Goal: Task Accomplishment & Management: Use online tool/utility

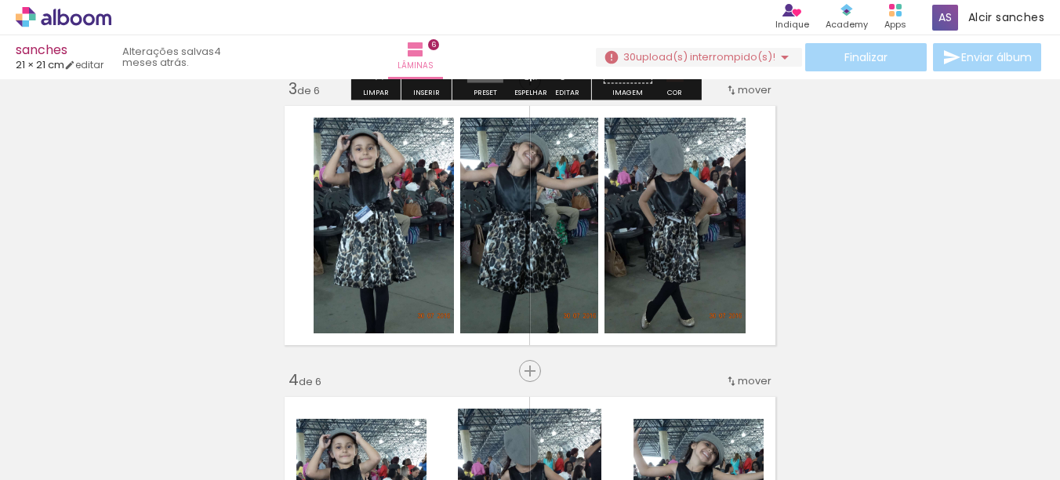
scroll to position [627, 0]
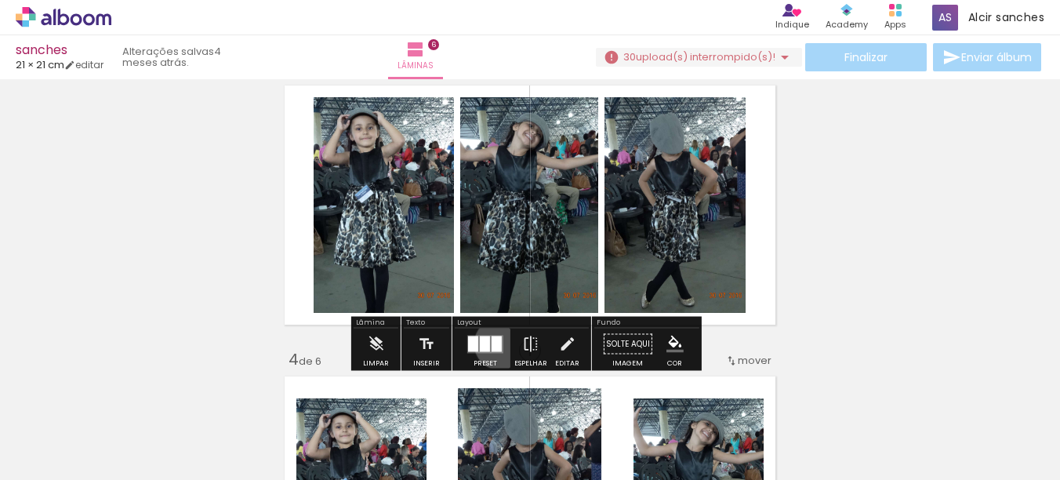
click at [497, 343] on div at bounding box center [497, 344] width 10 height 16
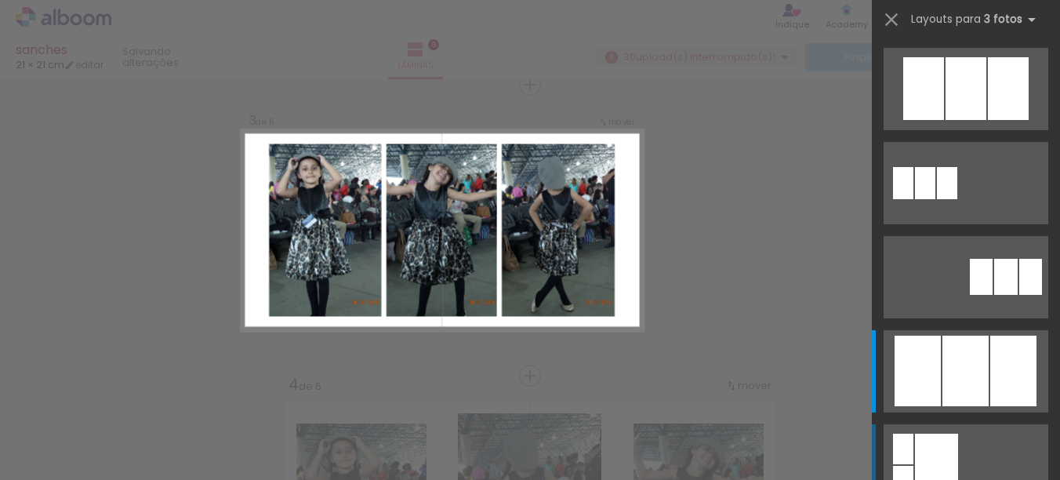
scroll to position [988, 0]
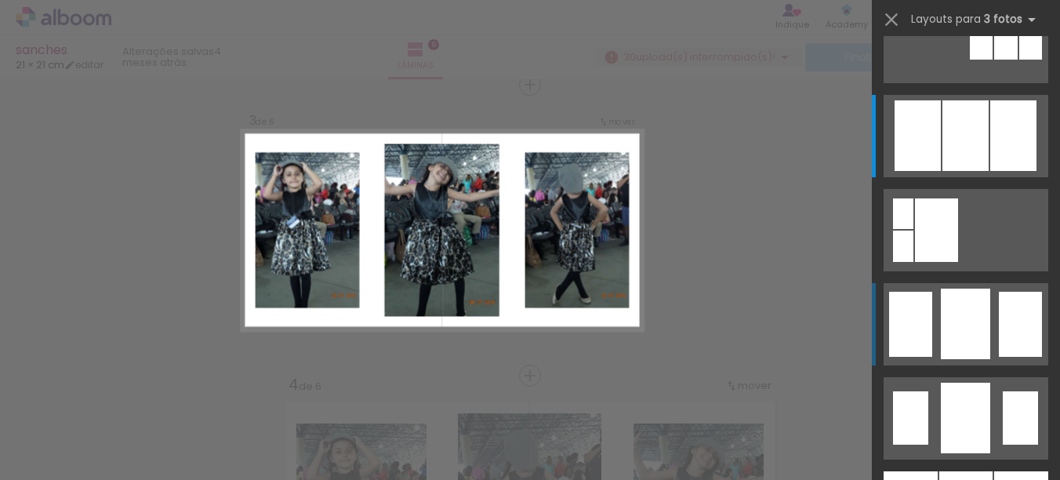
click at [960, 320] on div at bounding box center [965, 324] width 49 height 71
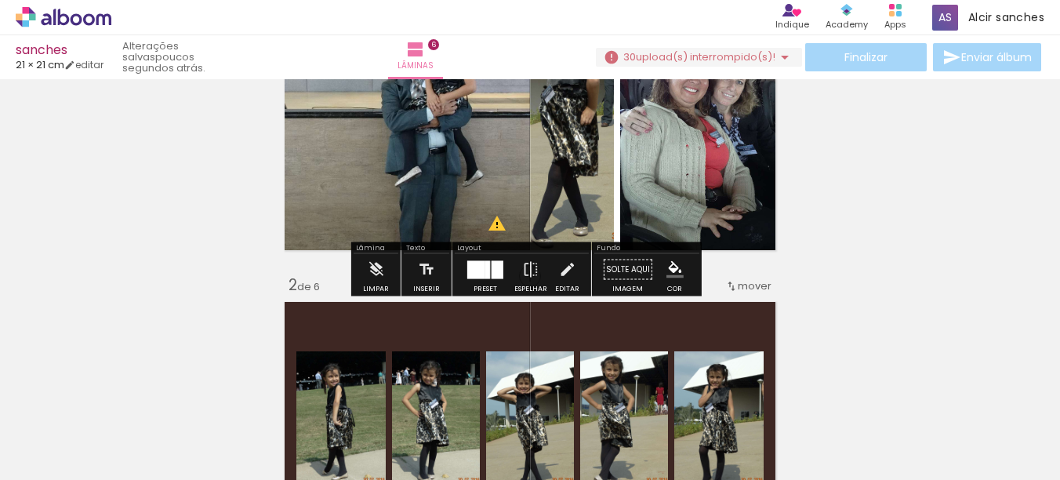
scroll to position [157, 0]
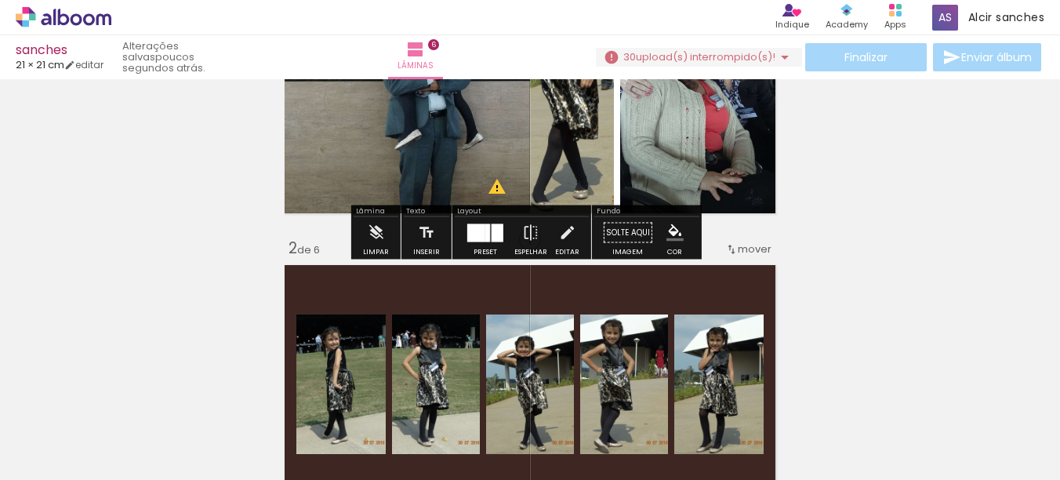
click at [487, 235] on quentale-layouter at bounding box center [485, 232] width 36 height 18
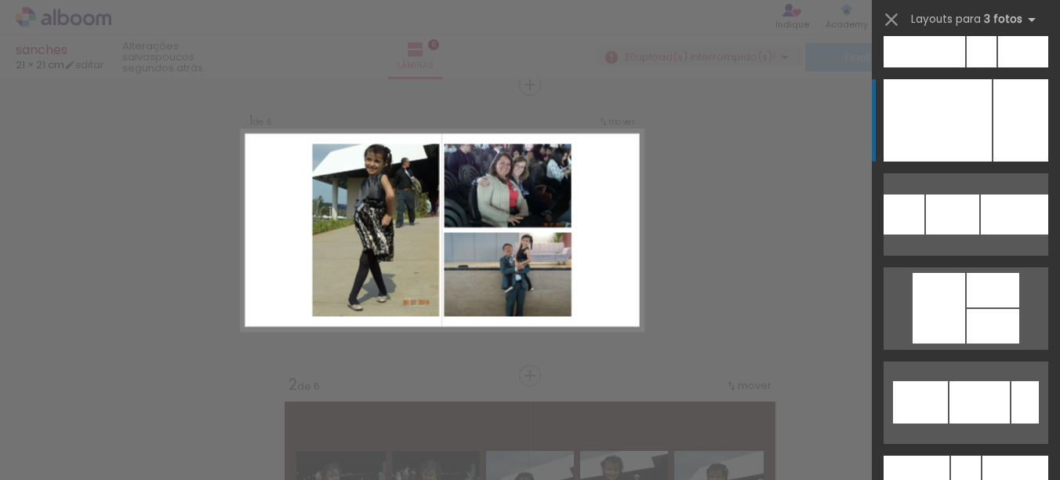
scroll to position [235, 0]
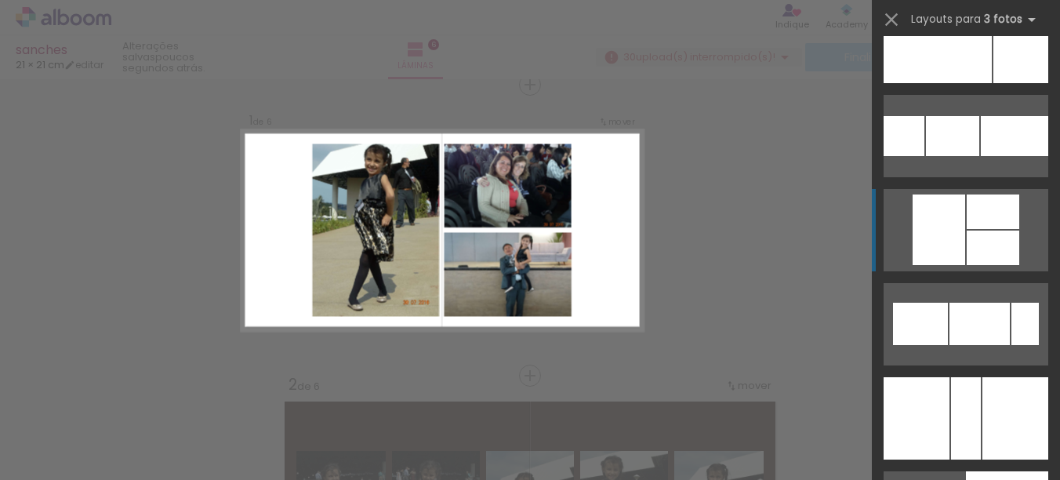
click at [958, 214] on div at bounding box center [939, 229] width 53 height 71
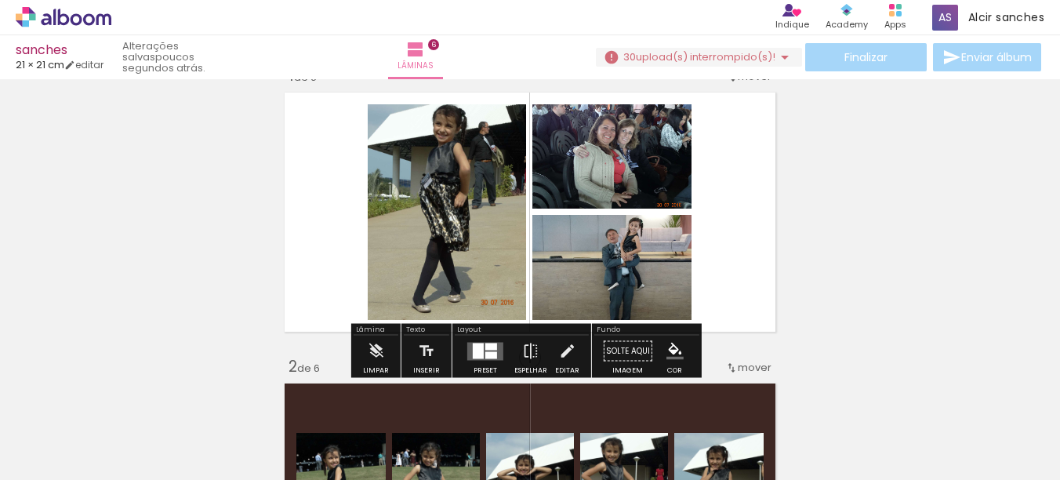
scroll to position [0, 0]
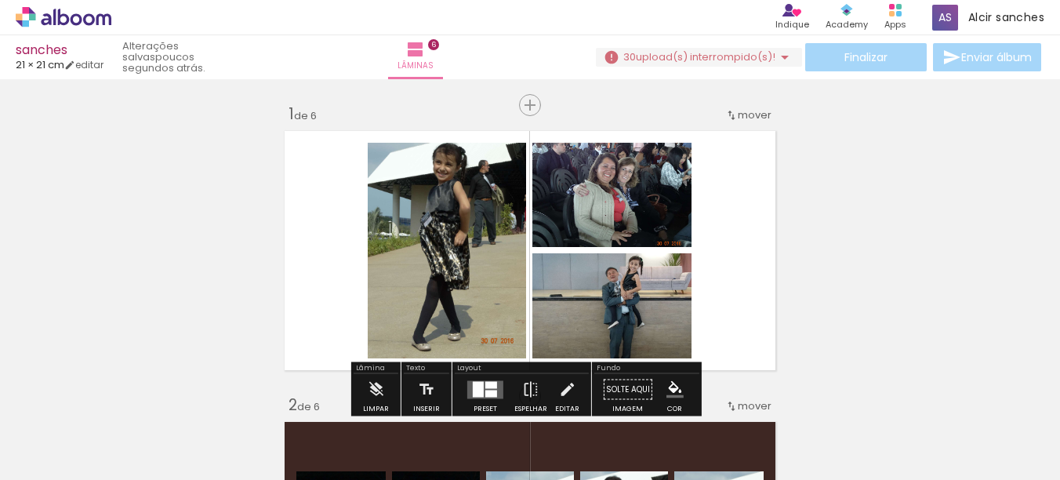
click at [641, 198] on quentale-photo at bounding box center [611, 195] width 159 height 104
click at [562, 328] on quentale-photo at bounding box center [611, 305] width 159 height 105
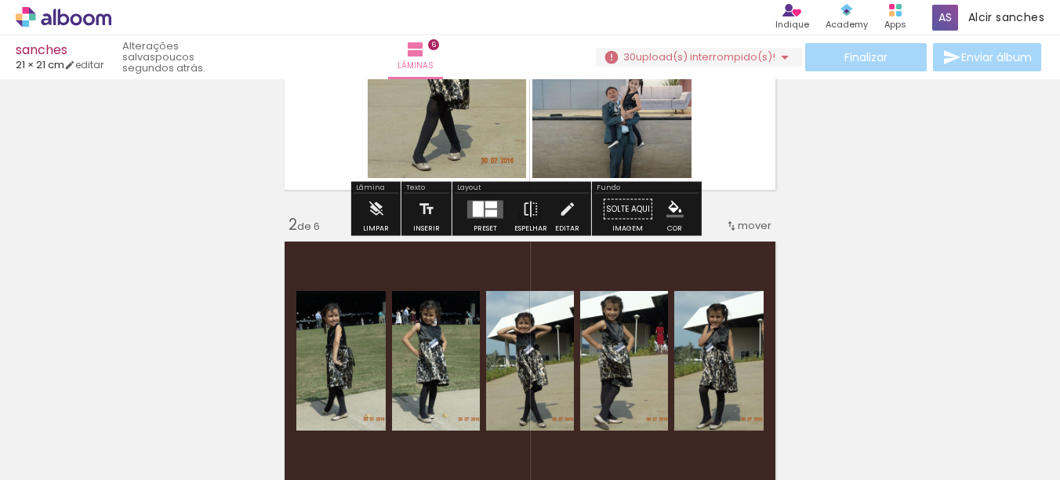
scroll to position [235, 0]
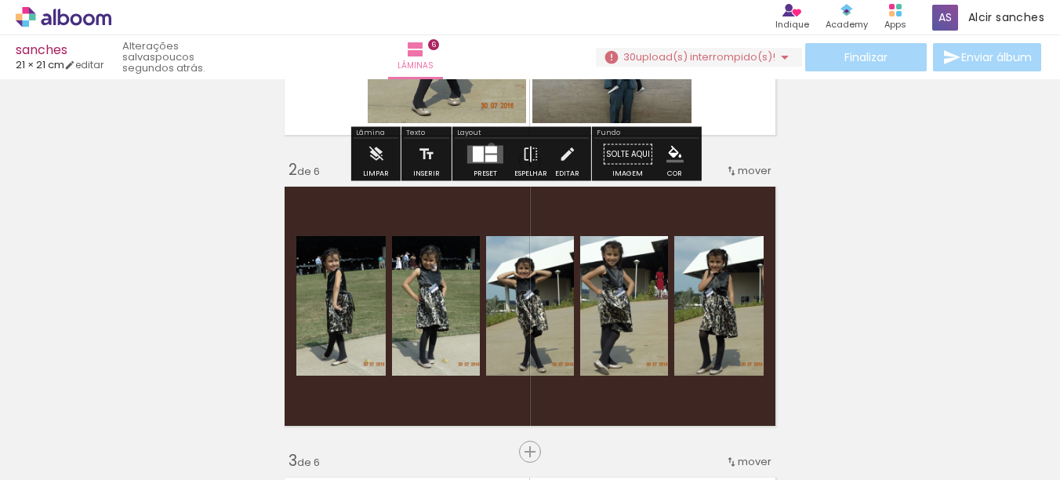
click at [488, 146] on div at bounding box center [491, 149] width 12 height 7
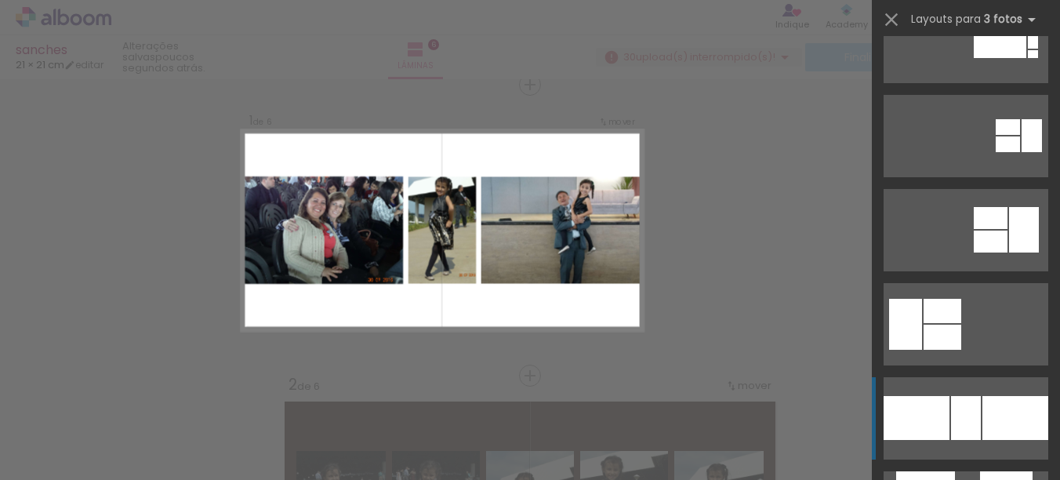
scroll to position [1161, 0]
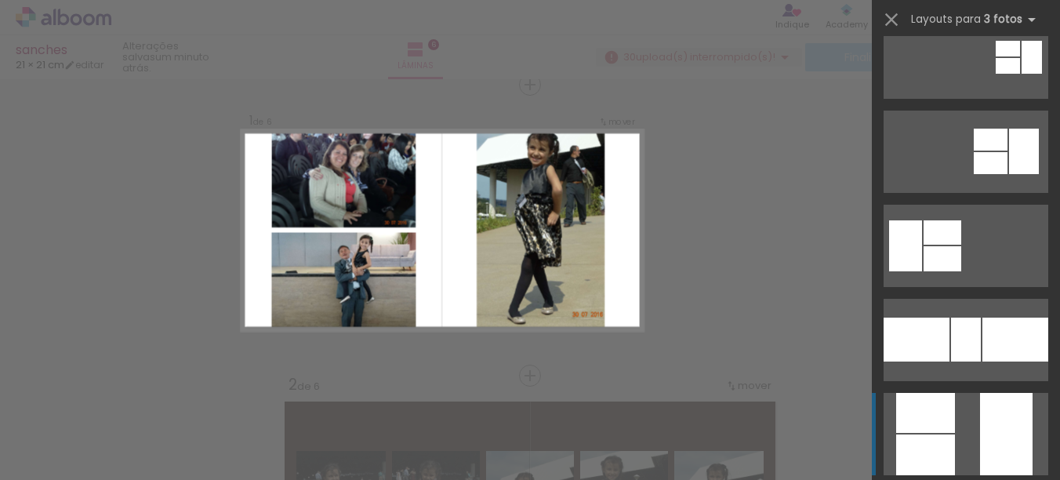
click at [935, 409] on div at bounding box center [925, 413] width 59 height 40
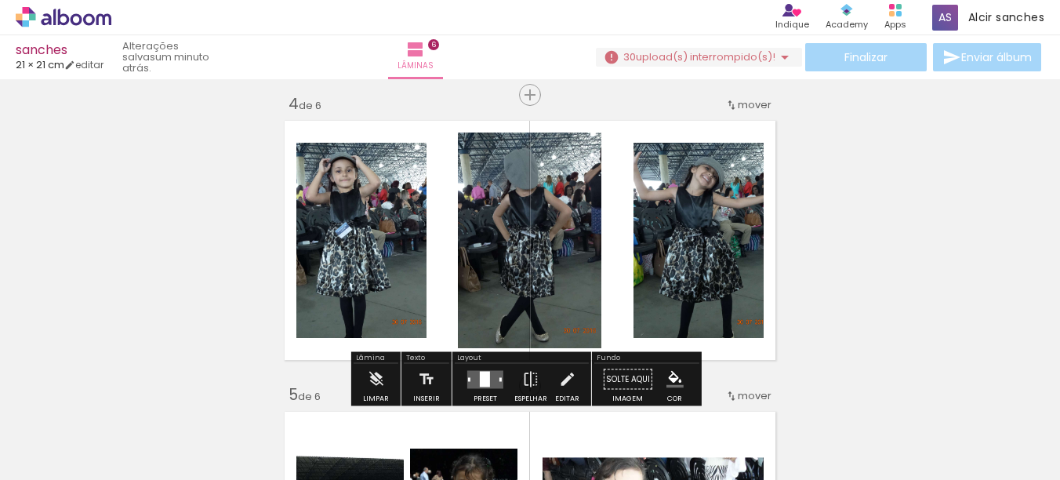
scroll to position [805, 0]
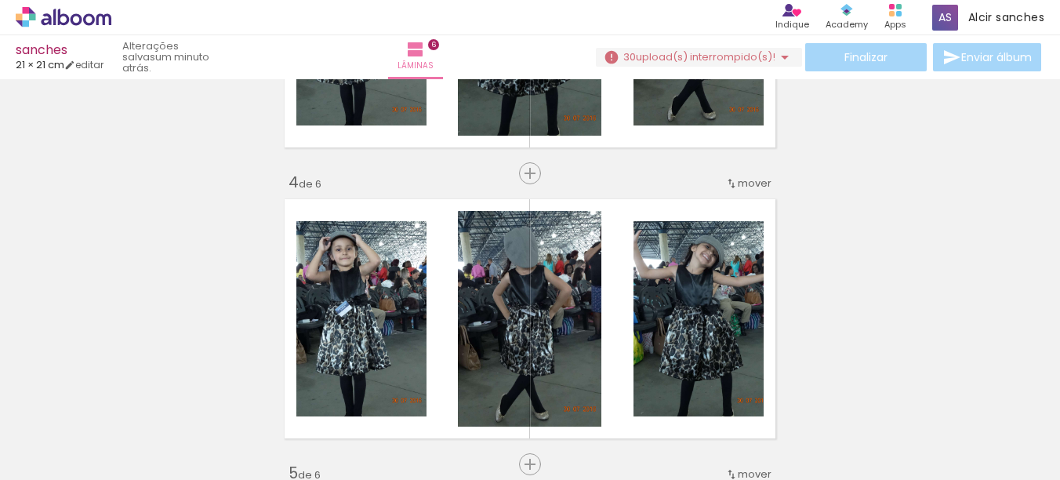
click at [886, 57] on div "Finalizar Enviar álbum" at bounding box center [820, 57] width 449 height 28
click at [859, 54] on div "Finalizar Enviar álbum" at bounding box center [820, 57] width 449 height 28
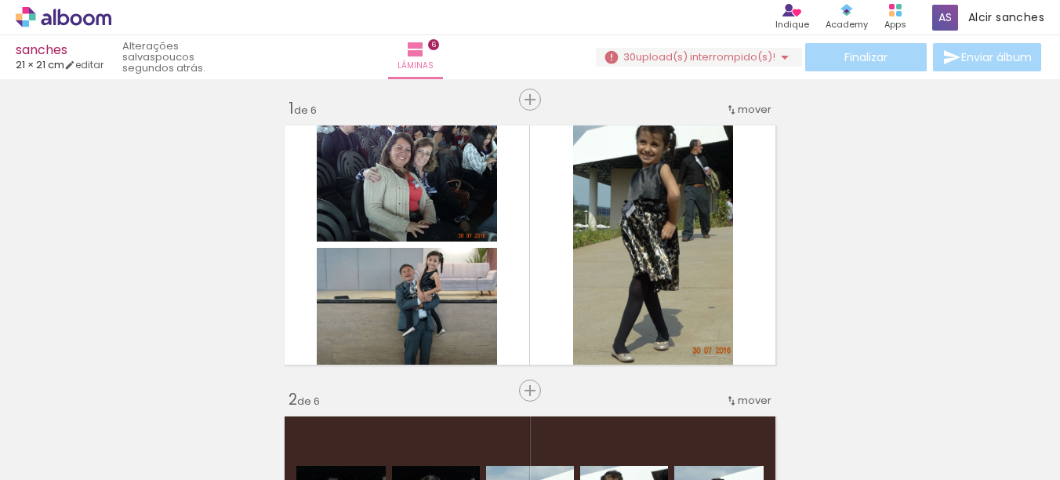
scroll to position [0, 0]
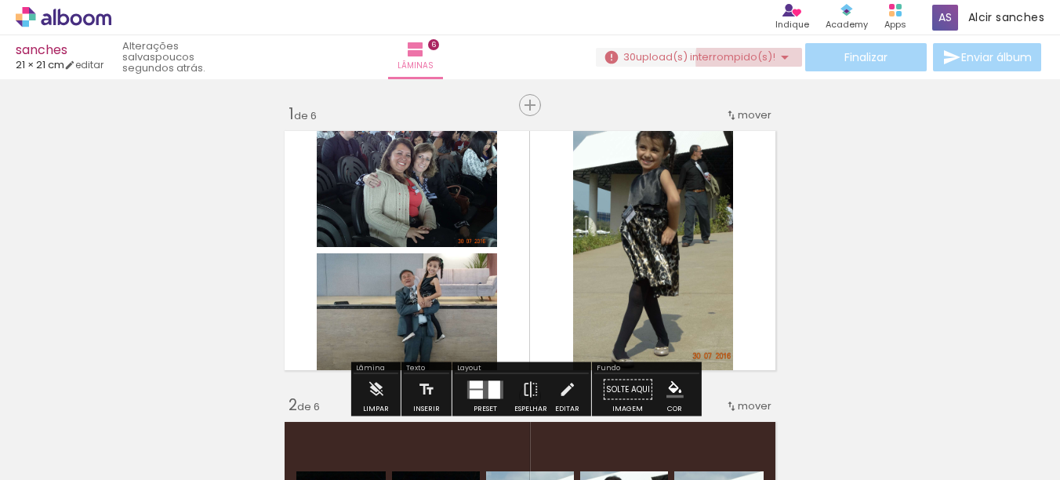
click at [781, 60] on iron-icon at bounding box center [785, 57] width 19 height 19
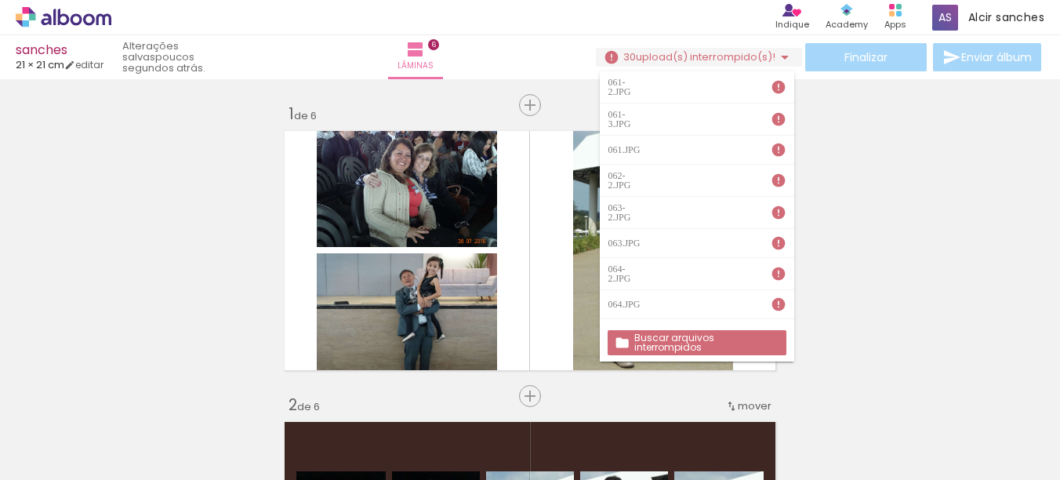
click at [0, 0] on slot "Buscar arquivos interrompidos" at bounding box center [0, 0] width 0 height 0
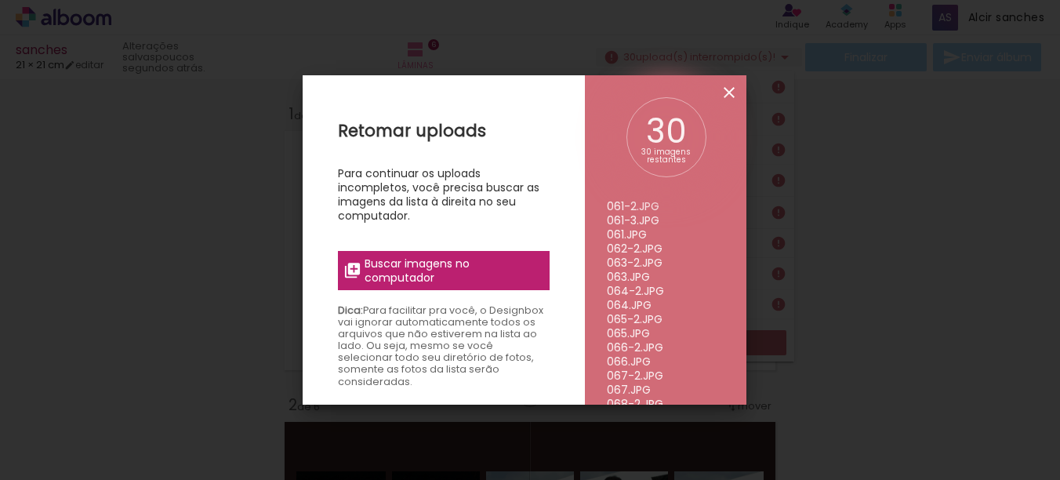
click at [727, 91] on iron-icon at bounding box center [729, 92] width 19 height 19
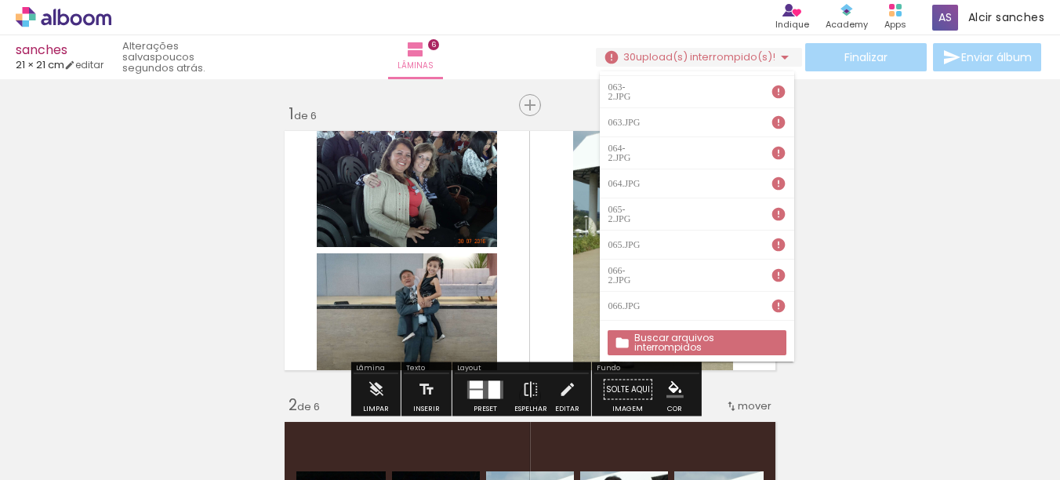
scroll to position [78, 0]
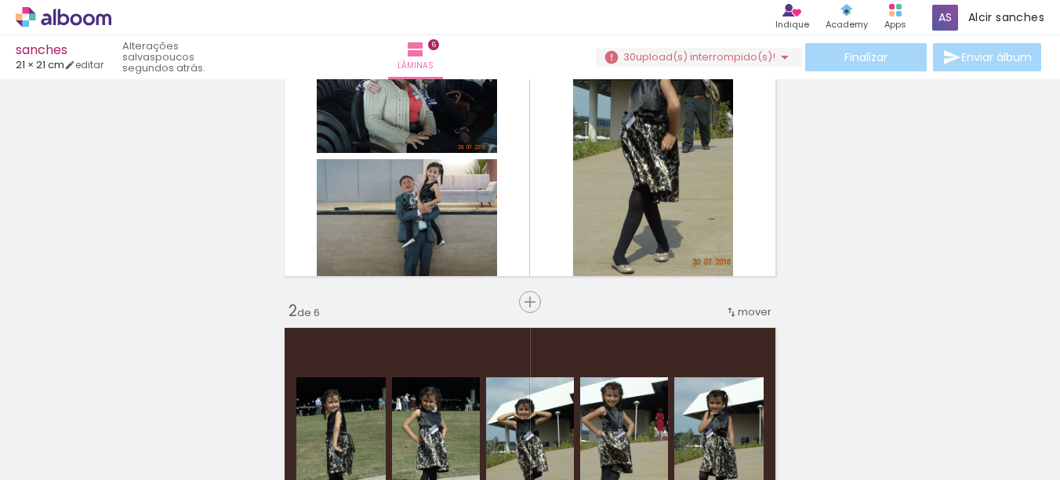
scroll to position [0, 0]
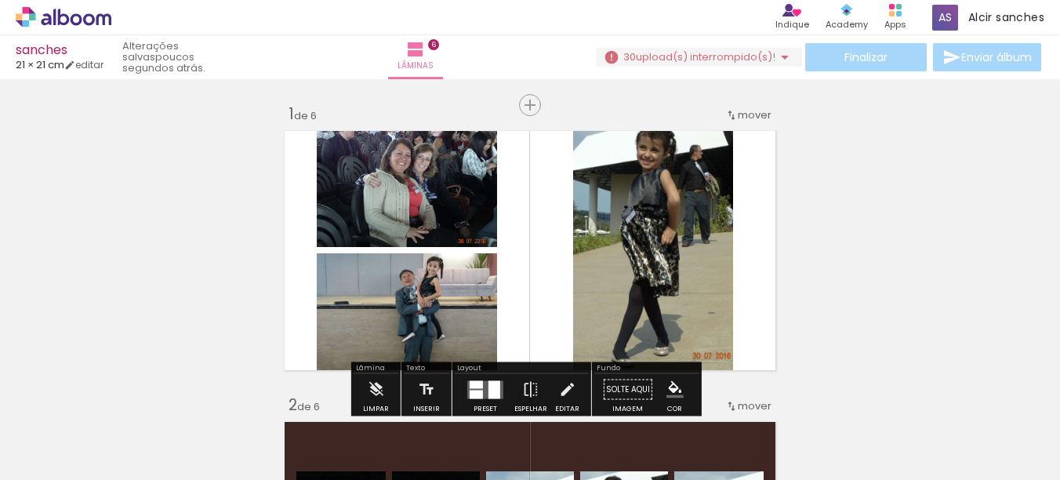
click at [857, 54] on div "Finalizar Enviar álbum" at bounding box center [820, 57] width 449 height 28
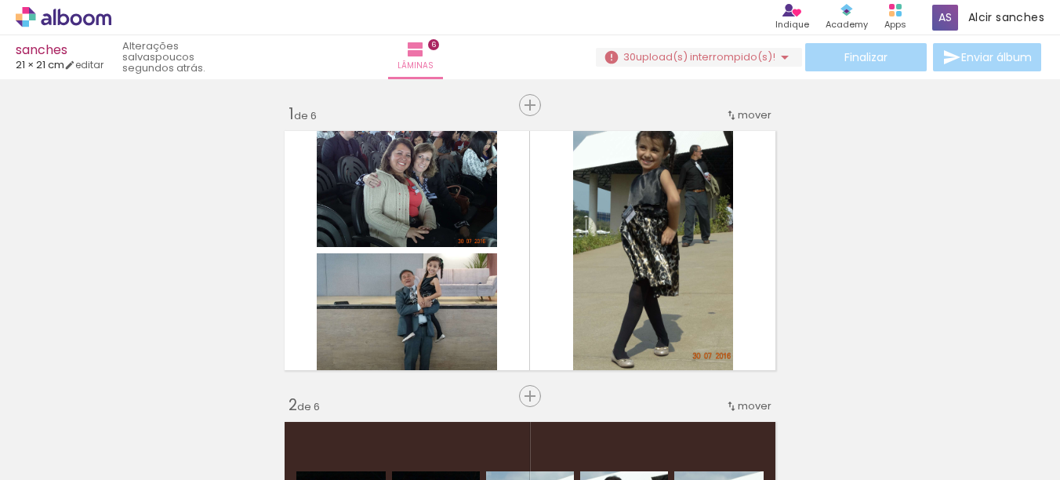
click at [857, 54] on div "Finalizar Enviar álbum" at bounding box center [820, 57] width 449 height 28
drag, startPoint x: 857, startPoint y: 54, endPoint x: 736, endPoint y: 19, distance: 126.6
click at [736, 19] on div "› Editor de álbum Indique Indique e ganhe Conteúdo que inspira Academy Produtos…" at bounding box center [530, 17] width 1060 height 35
click at [863, 60] on div "Finalizar Enviar álbum" at bounding box center [820, 57] width 449 height 28
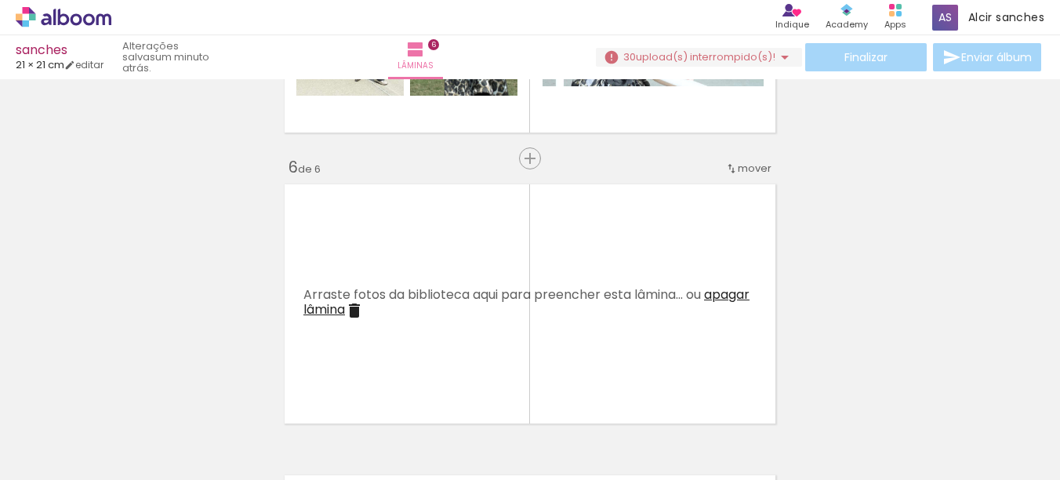
scroll to position [1411, 0]
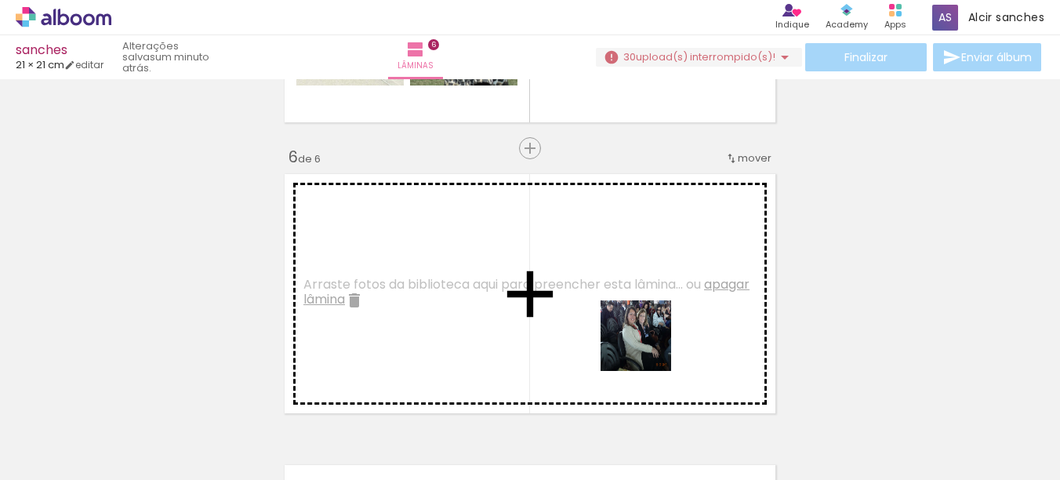
drag, startPoint x: 758, startPoint y: 425, endPoint x: 621, endPoint y: 330, distance: 166.8
click at [621, 330] on quentale-workspace at bounding box center [530, 240] width 1060 height 480
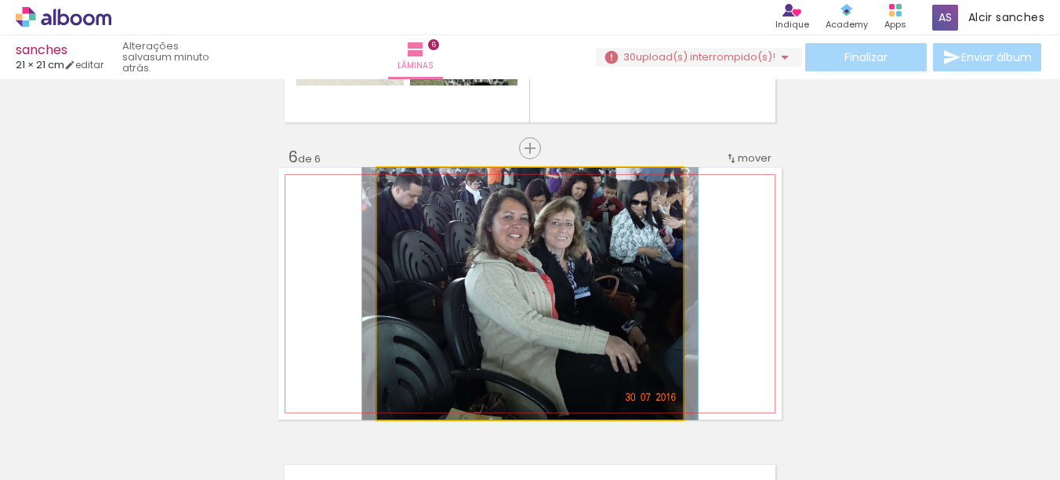
click at [515, 274] on quentale-photo at bounding box center [530, 294] width 306 height 252
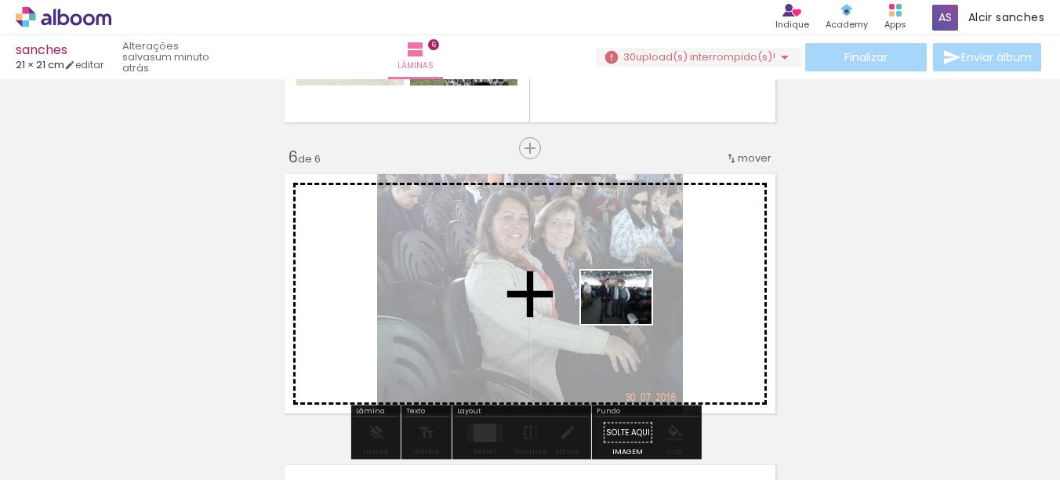
drag, startPoint x: 707, startPoint y: 435, endPoint x: 628, endPoint y: 318, distance: 141.4
click at [628, 318] on quentale-workspace at bounding box center [530, 240] width 1060 height 480
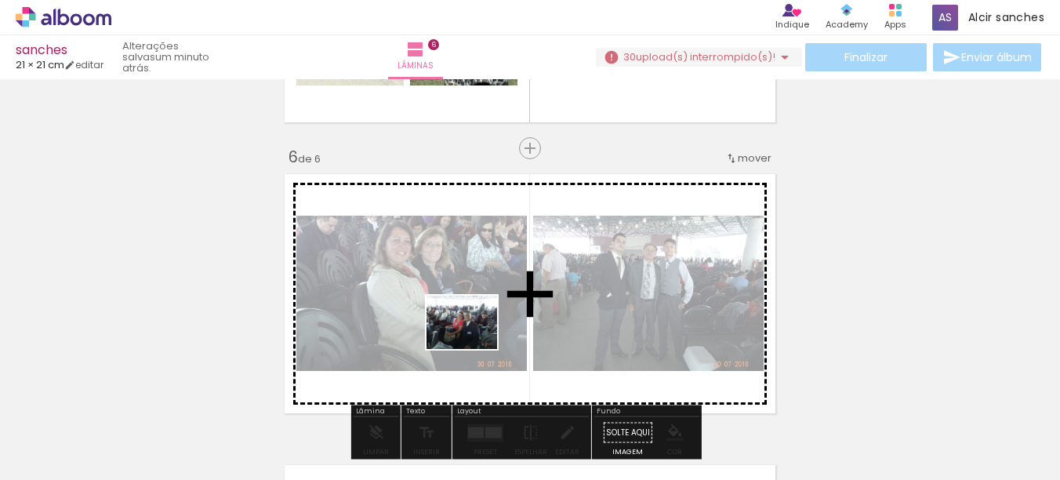
drag, startPoint x: 435, startPoint y: 435, endPoint x: 474, endPoint y: 343, distance: 100.2
click at [474, 343] on quentale-workspace at bounding box center [530, 240] width 1060 height 480
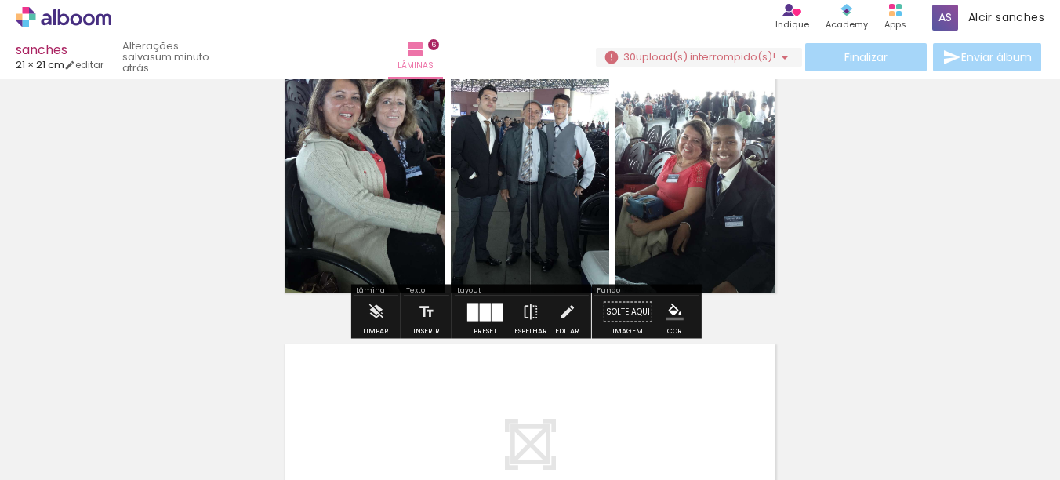
scroll to position [1568, 0]
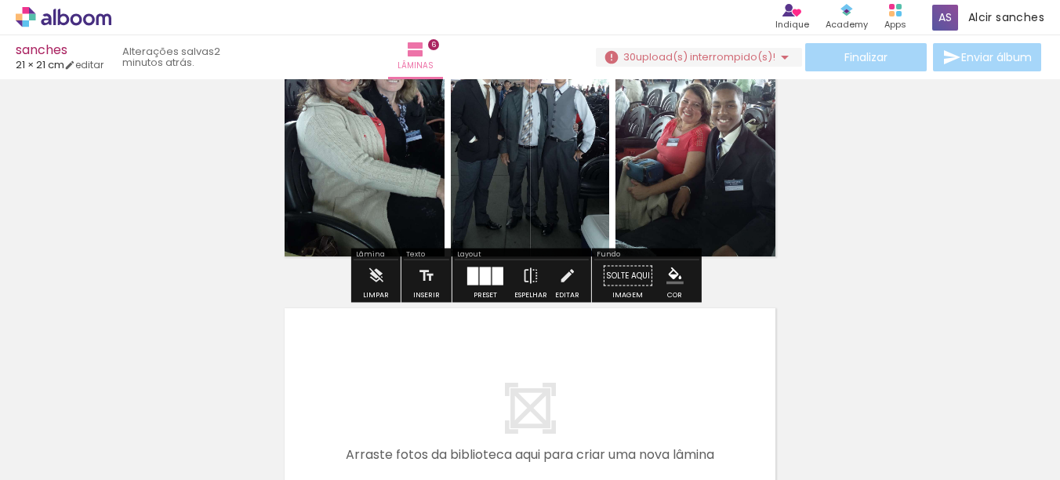
click at [484, 275] on div at bounding box center [485, 276] width 11 height 18
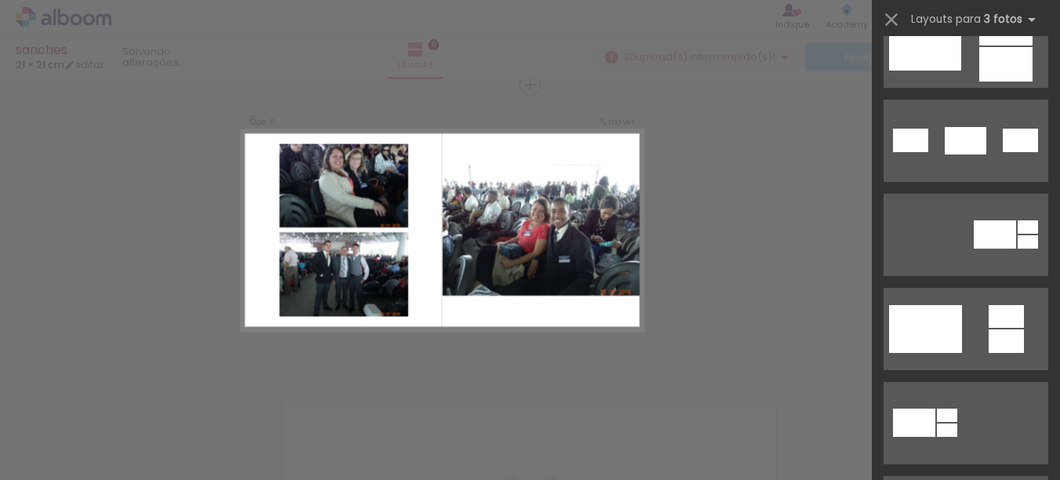
scroll to position [1098, 0]
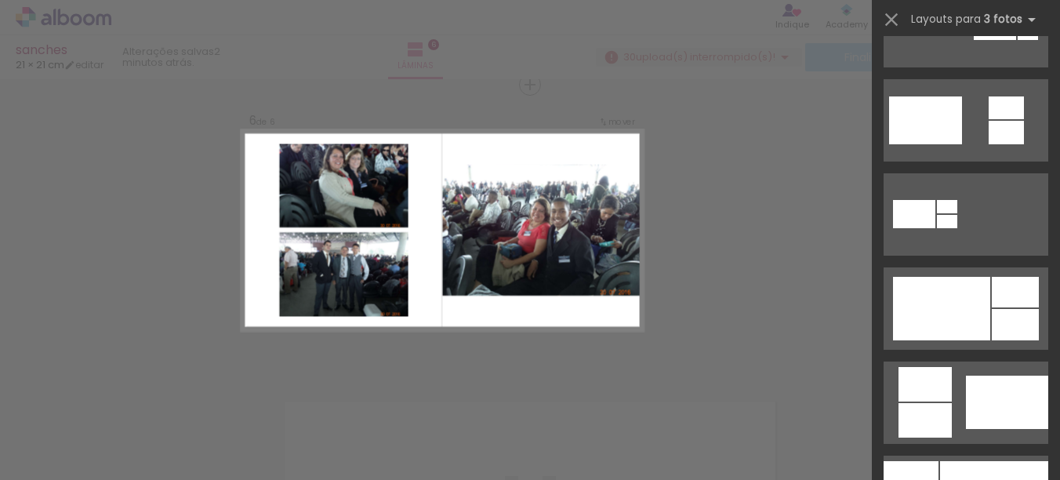
click at [956, 376] on quentale-layouter at bounding box center [966, 402] width 165 height 82
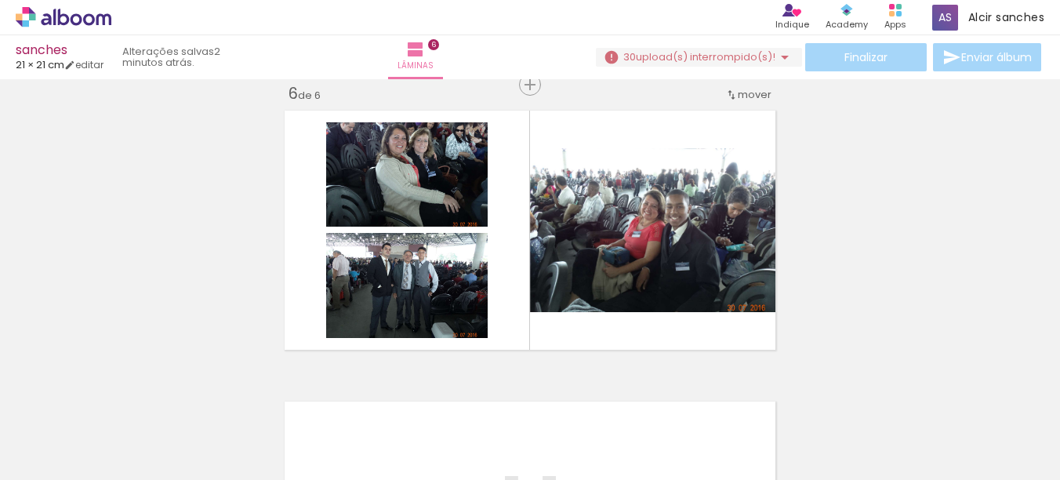
click at [856, 57] on div "Finalizar Enviar álbum" at bounding box center [820, 57] width 449 height 28
click at [979, 61] on div "Finalizar Enviar álbum" at bounding box center [820, 57] width 449 height 28
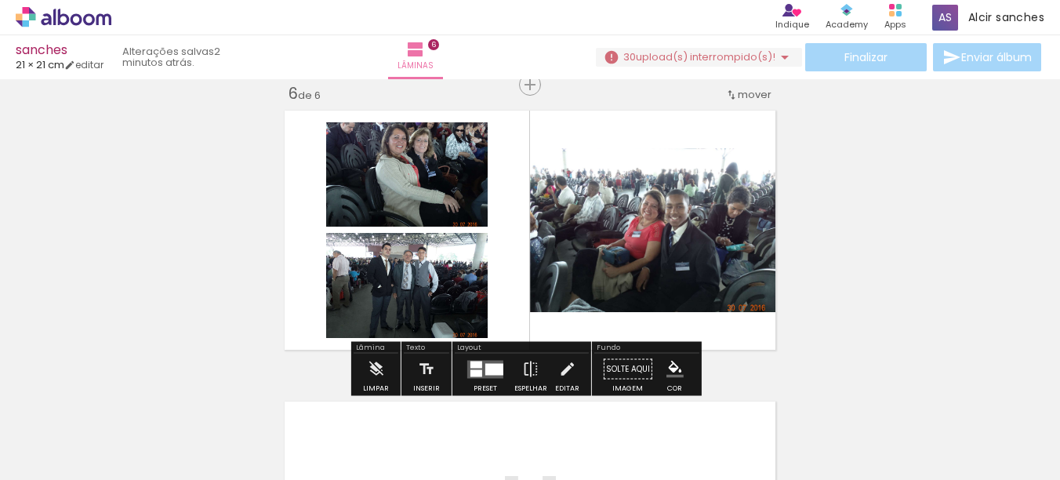
click at [60, 53] on div "sanches" at bounding box center [60, 51] width 88 height 15
